Goal: Complete application form

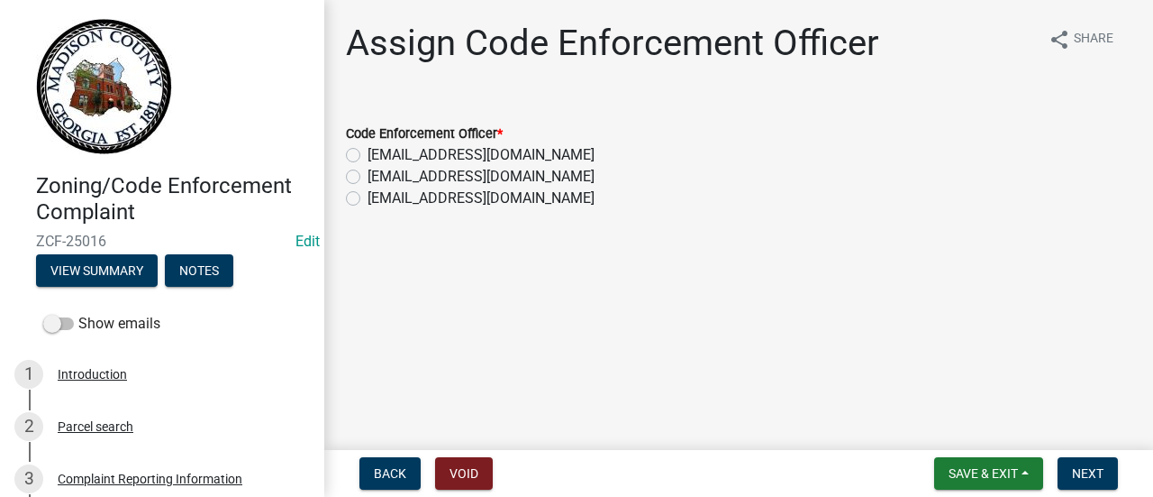
click at [368, 177] on label "[EMAIL_ADDRESS][DOMAIN_NAME]" at bounding box center [481, 177] width 227 height 22
click at [368, 177] on input "[EMAIL_ADDRESS][DOMAIN_NAME]" at bounding box center [374, 172] width 12 height 12
radio input "true"
click at [1089, 472] on span "Next" at bounding box center [1088, 473] width 32 height 14
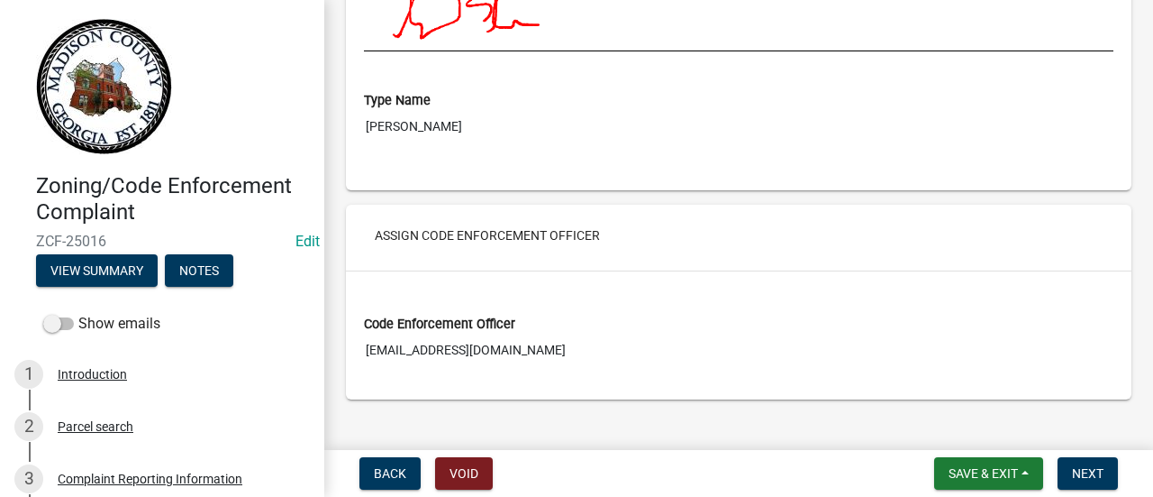
scroll to position [3058, 0]
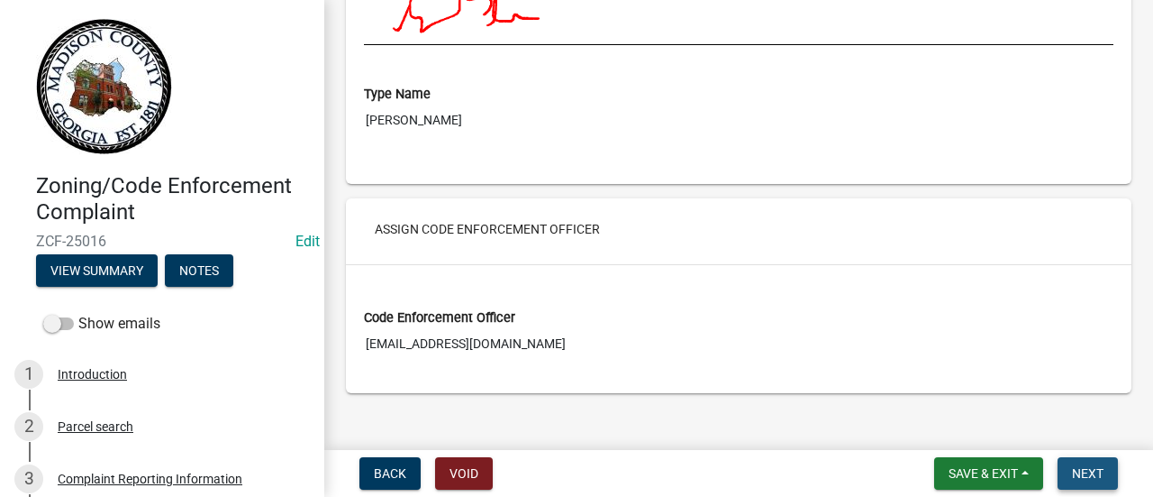
click at [1102, 471] on span "Next" at bounding box center [1088, 473] width 32 height 14
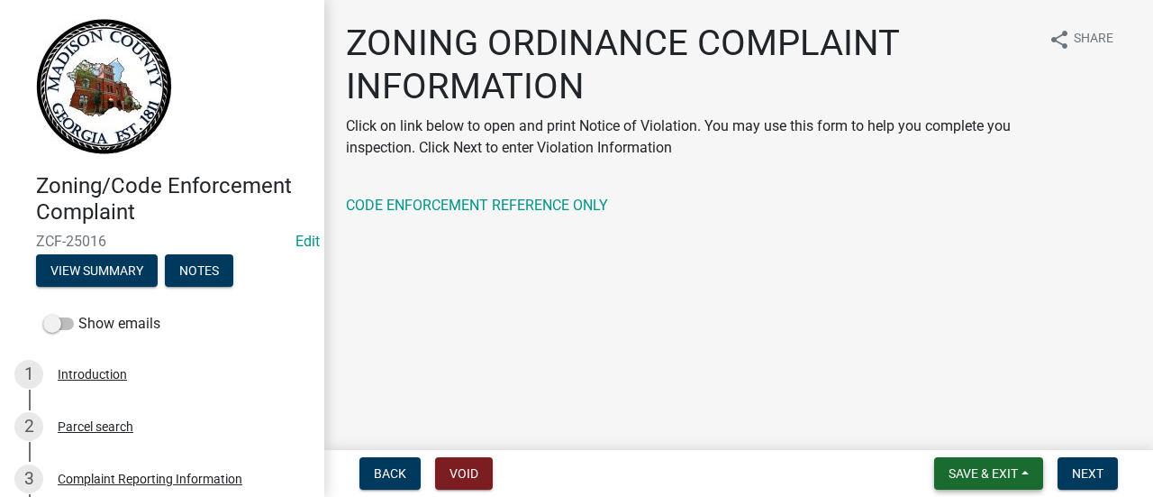
click at [963, 468] on span "Save & Exit" at bounding box center [983, 473] width 69 height 14
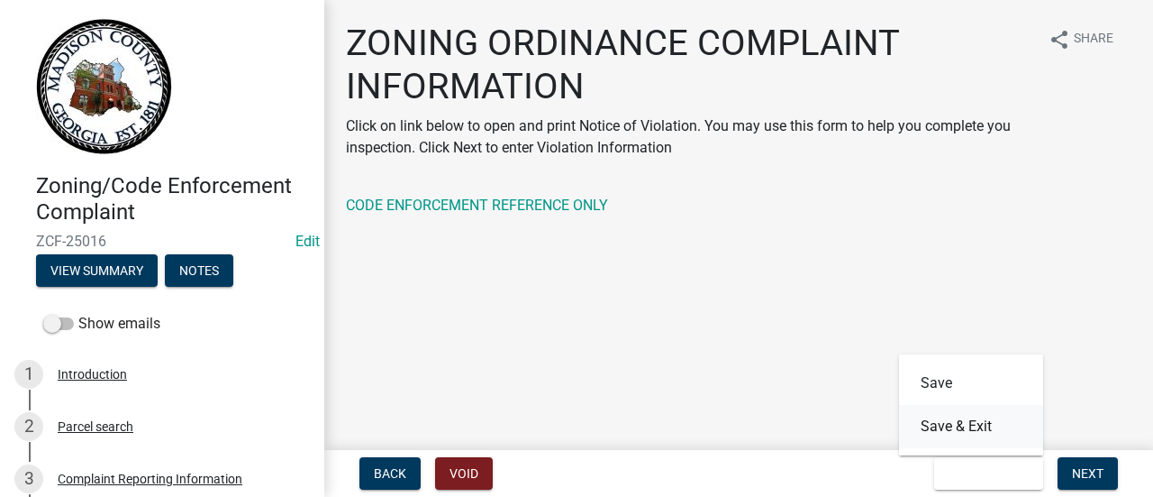
click at [943, 423] on button "Save & Exit" at bounding box center [971, 426] width 144 height 43
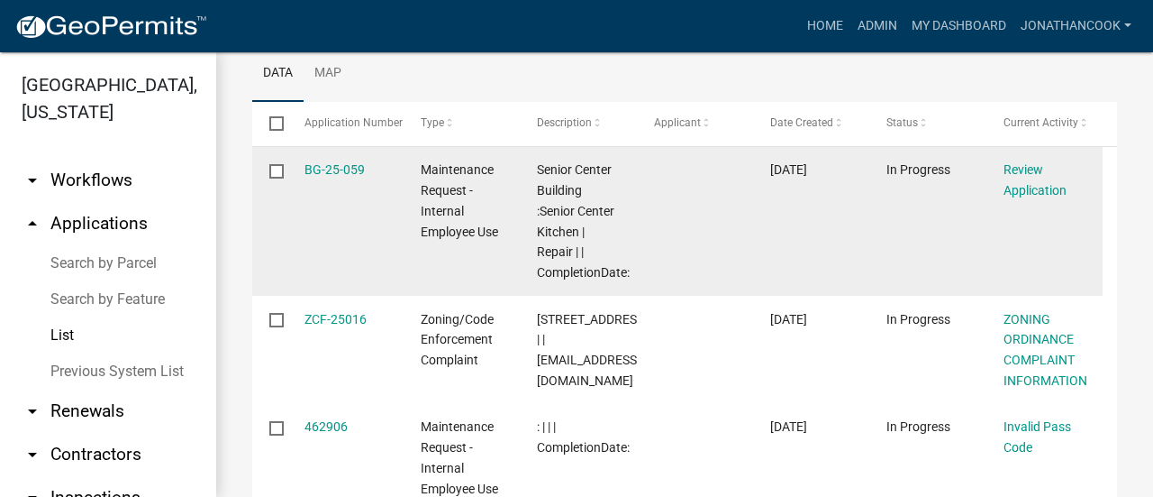
scroll to position [360, 0]
